Goal: Task Accomplishment & Management: Use online tool/utility

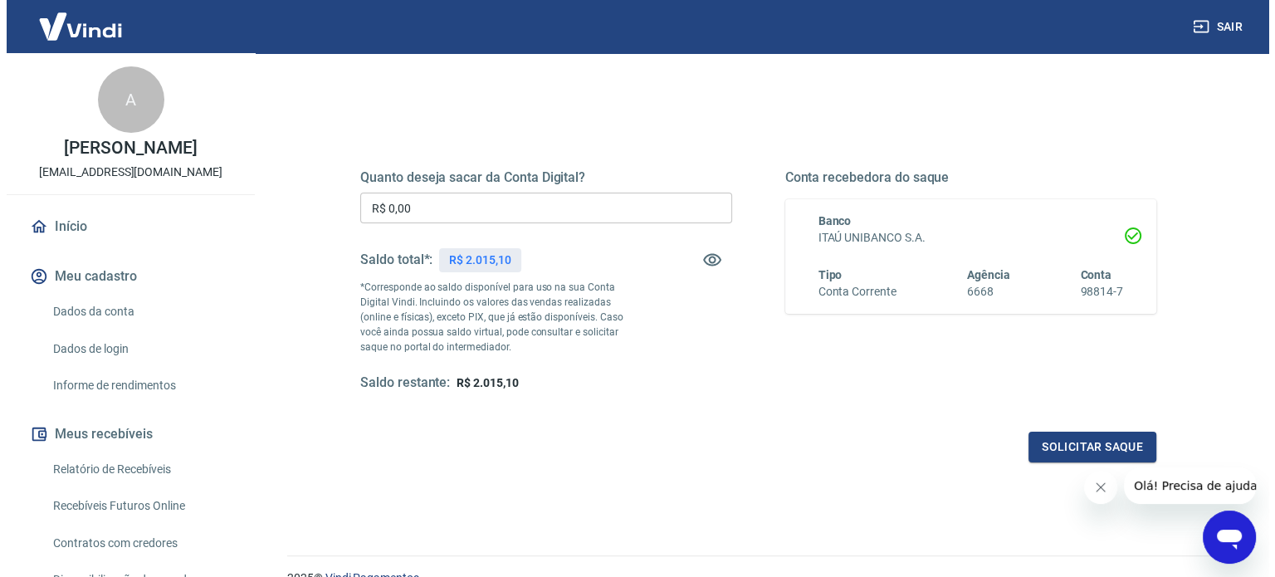
scroll to position [166, 0]
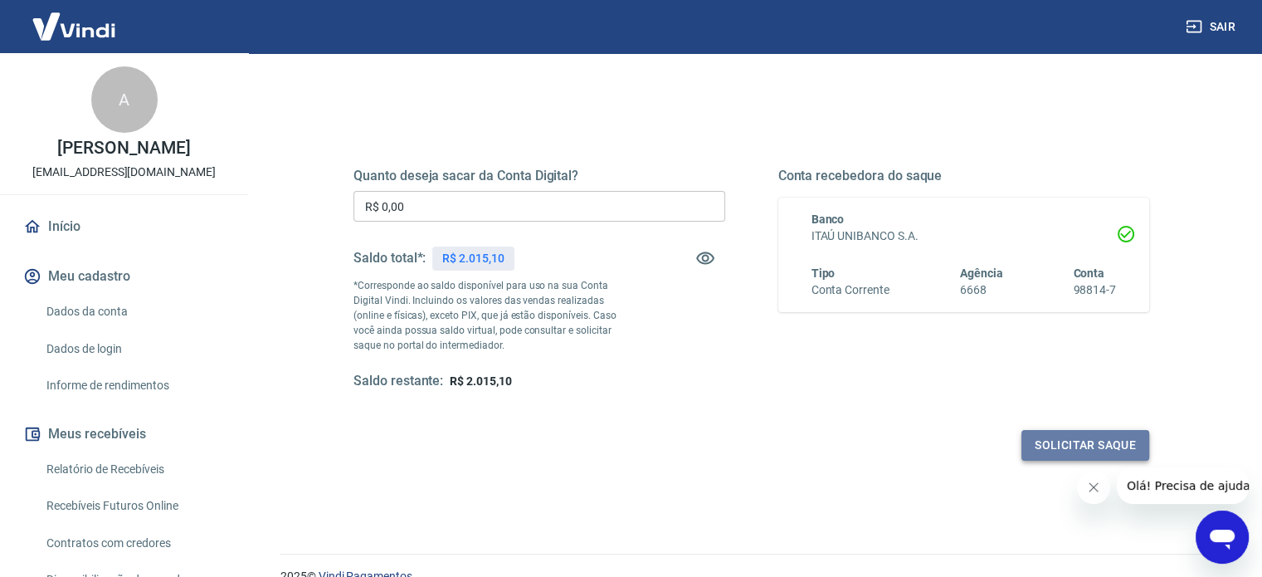
click at [1099, 447] on button "Solicitar saque" at bounding box center [1086, 445] width 128 height 31
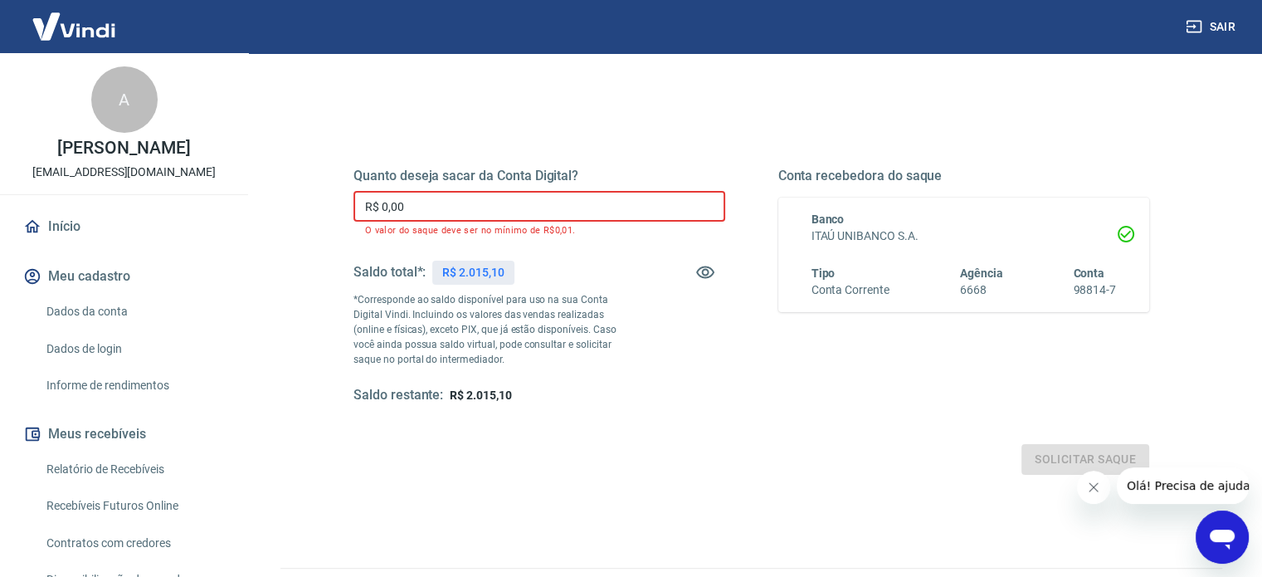
click at [617, 203] on input "R$ 0,00" at bounding box center [540, 206] width 372 height 31
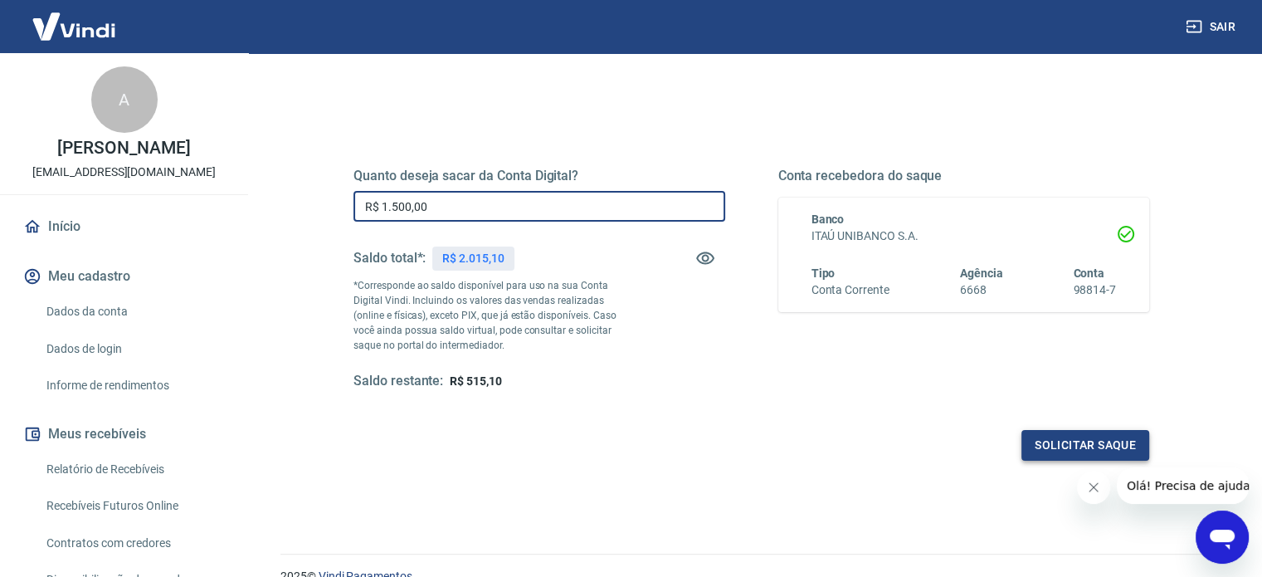
type input "R$ 1.500,00"
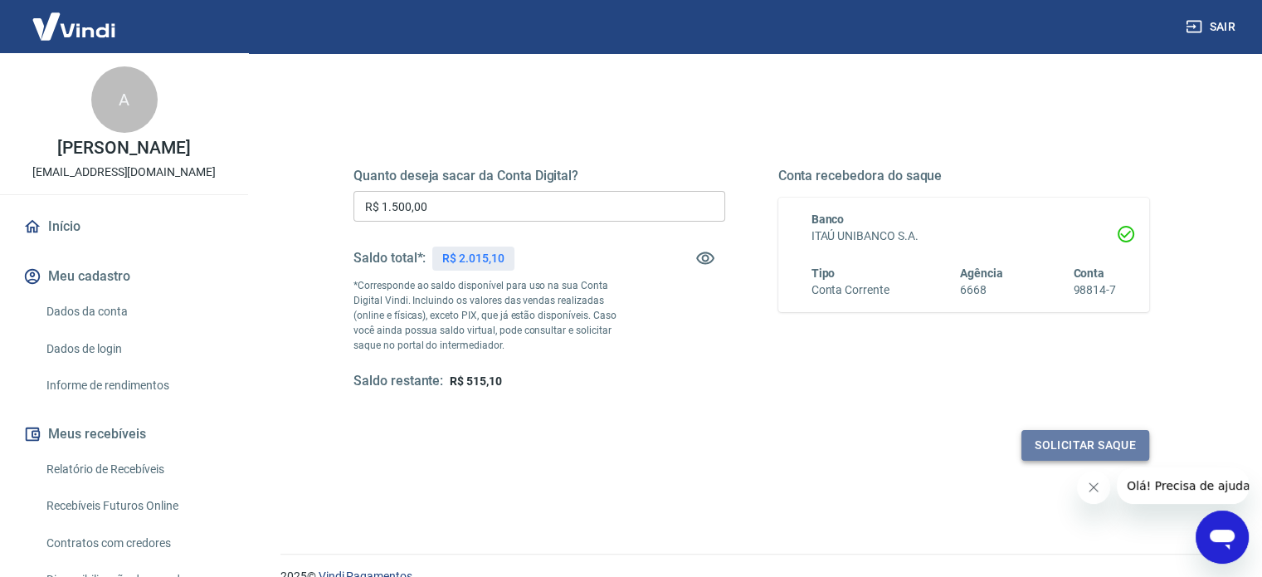
click at [1051, 447] on button "Solicitar saque" at bounding box center [1086, 445] width 128 height 31
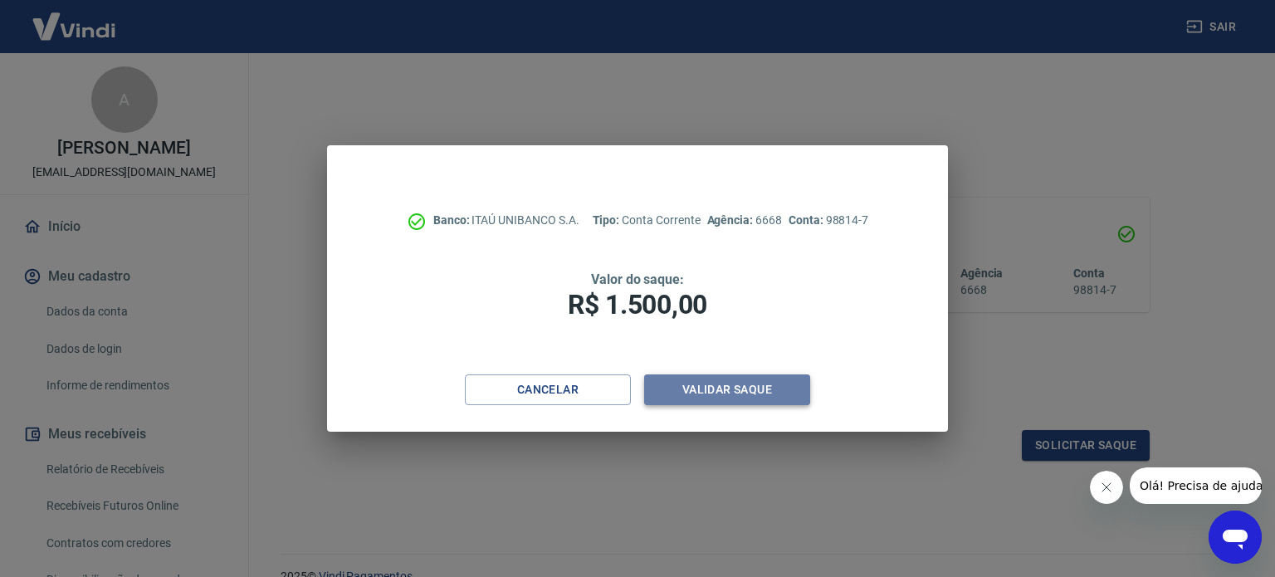
click at [759, 383] on button "Validar saque" at bounding box center [727, 389] width 166 height 31
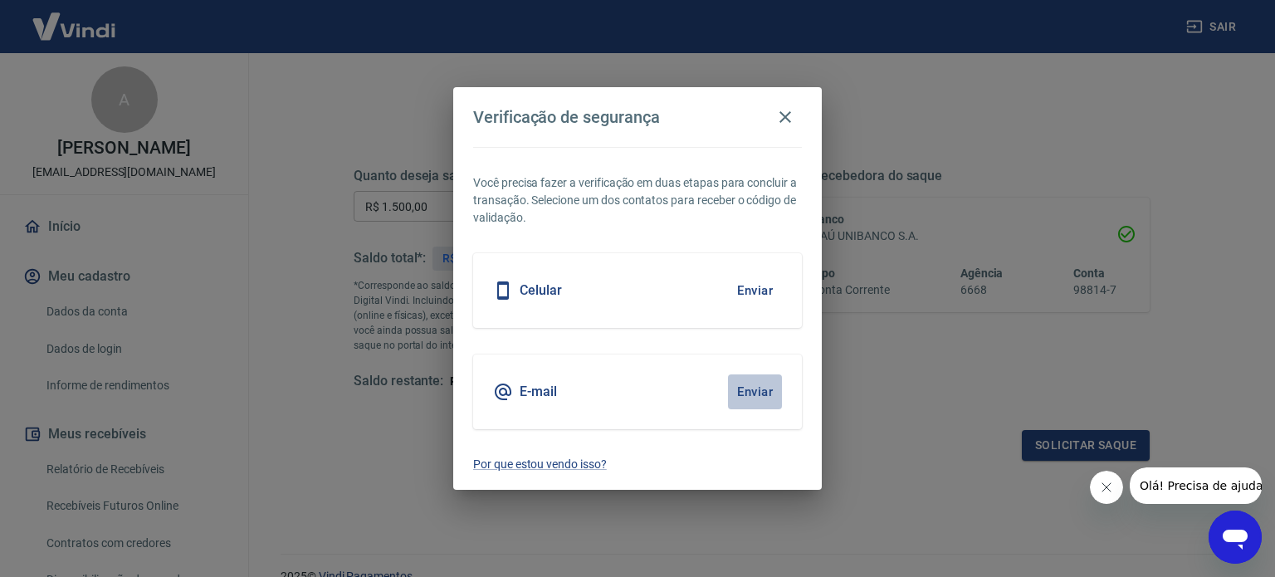
click at [766, 394] on button "Enviar" at bounding box center [755, 391] width 54 height 35
click at [748, 389] on button "Enviar" at bounding box center [755, 391] width 54 height 35
click at [638, 383] on div "E-mail Enviar" at bounding box center [637, 391] width 329 height 75
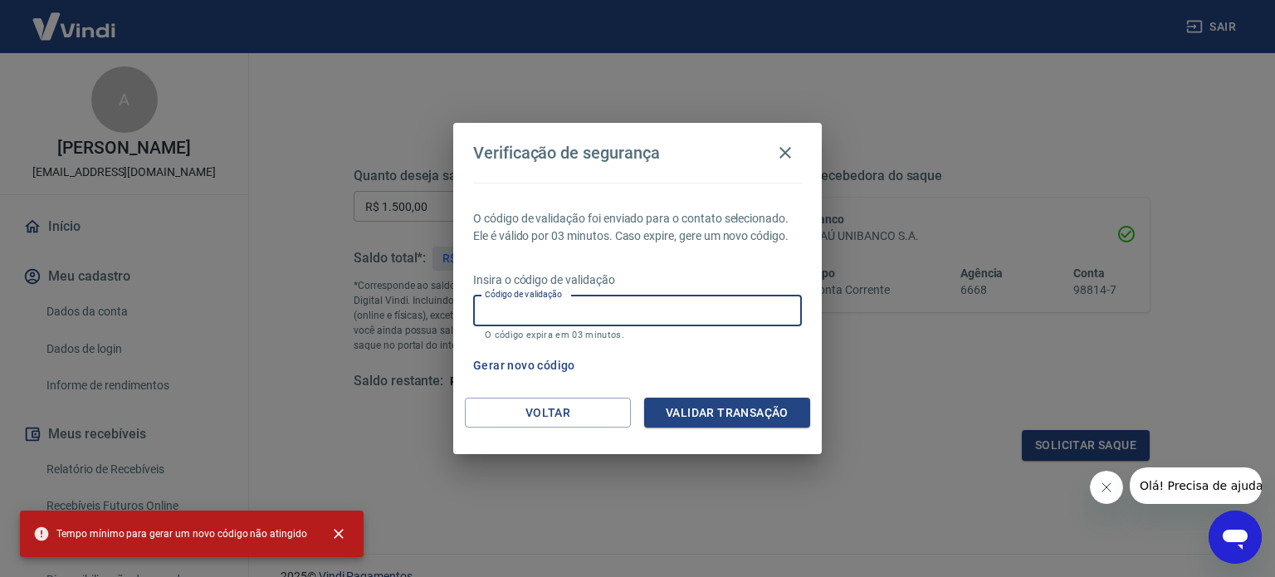
click at [647, 306] on input "Código de validação" at bounding box center [637, 310] width 329 height 31
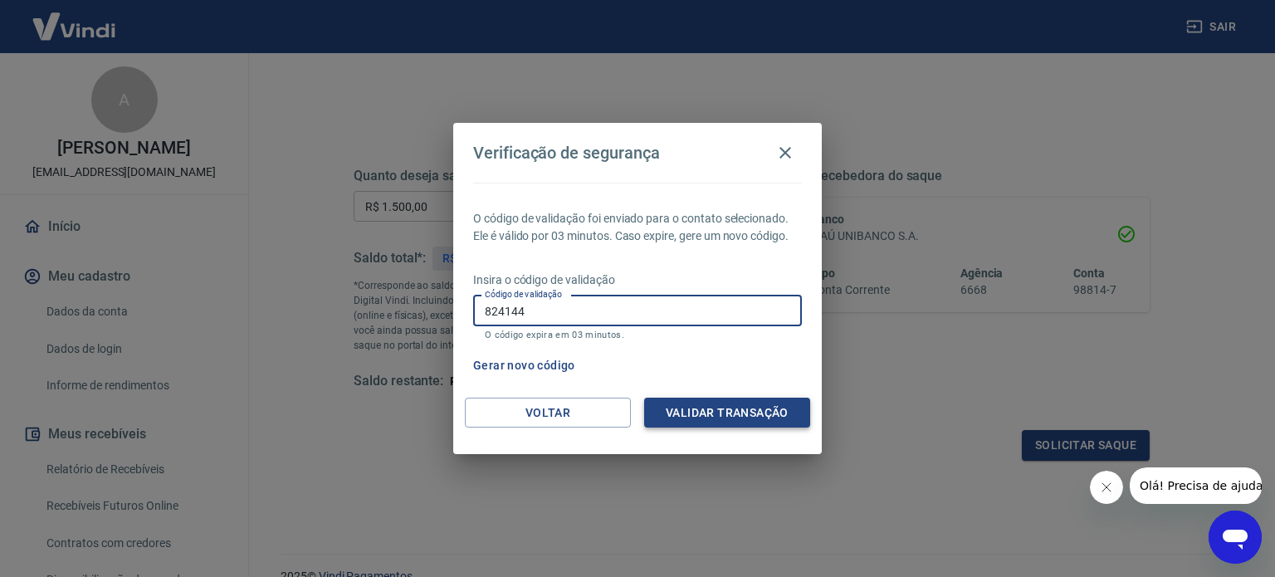
type input "824144"
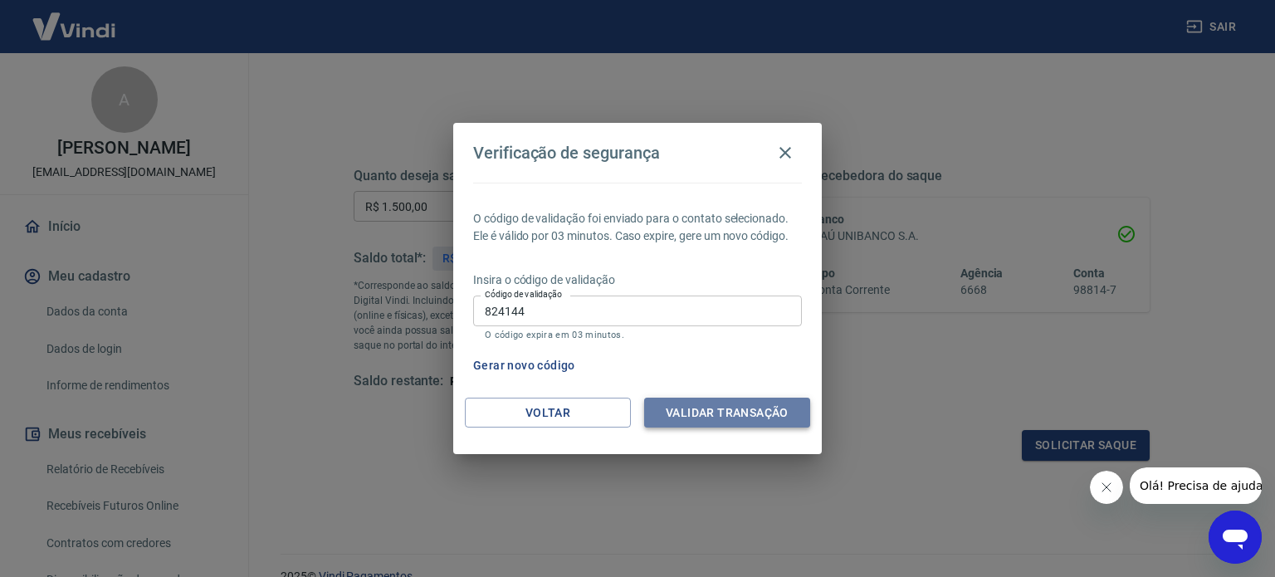
click at [714, 426] on button "Validar transação" at bounding box center [727, 413] width 166 height 31
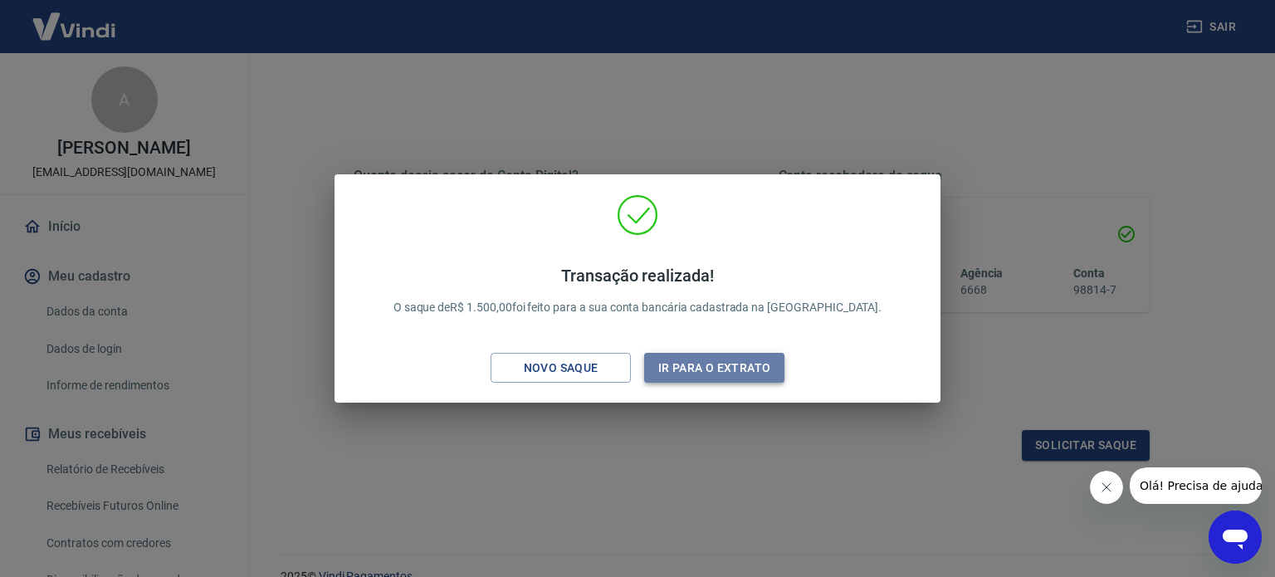
click at [731, 371] on button "Ir para o extrato" at bounding box center [714, 368] width 140 height 31
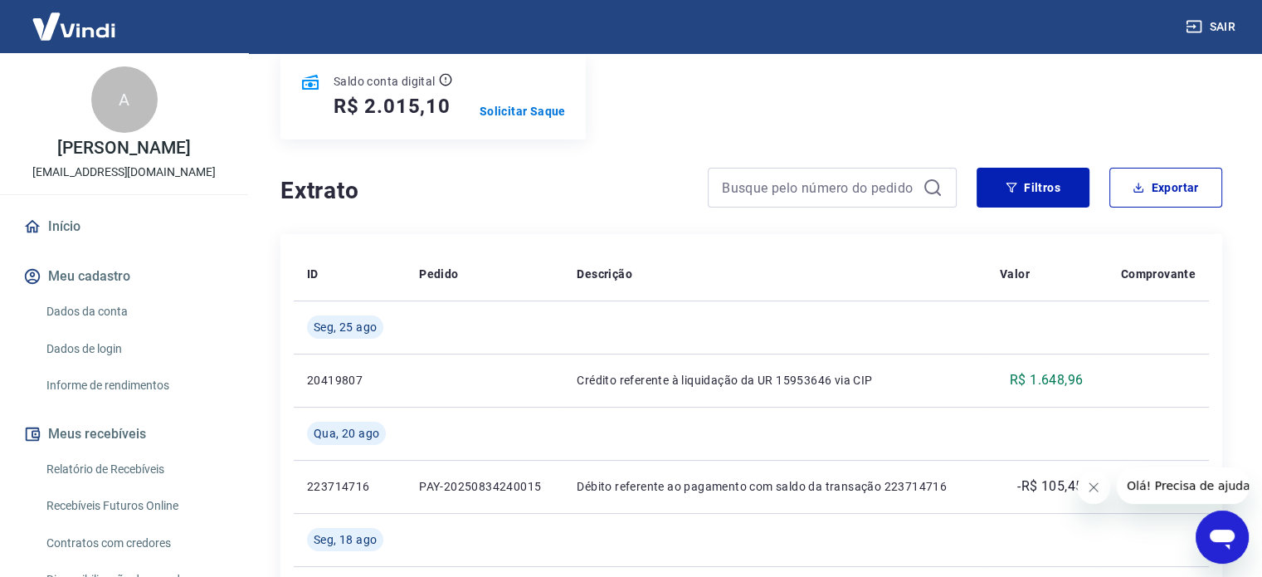
scroll to position [226, 0]
